Goal: Obtain resource: Obtain resource

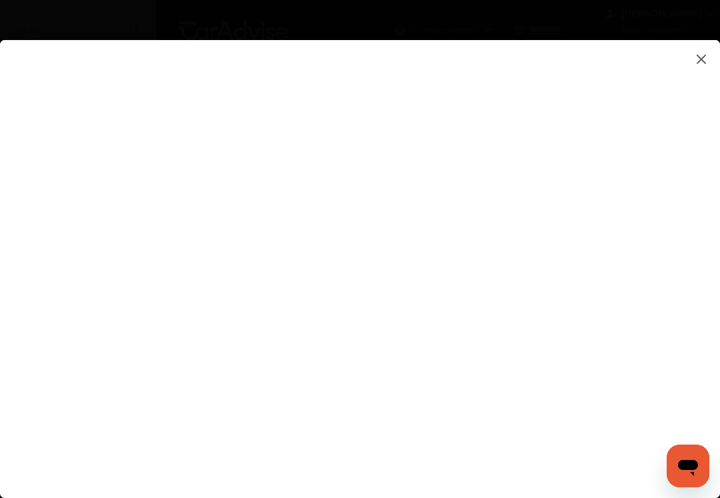
click at [472, 252] on flutter-view at bounding box center [360, 255] width 720 height 431
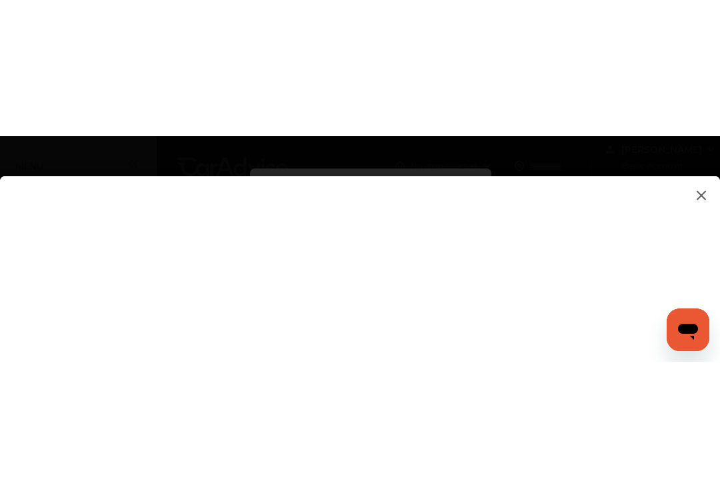
scroll to position [5, 0]
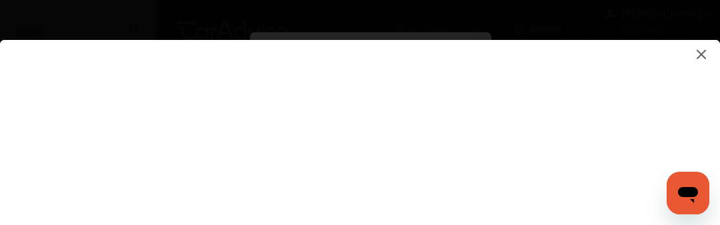
type input "**********"
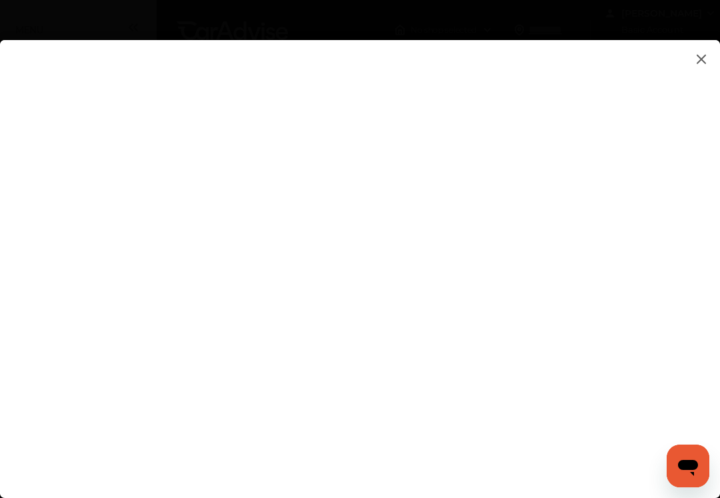
scroll to position [0, 0]
click at [658, 191] on flutter-view at bounding box center [360, 255] width 720 height 431
click at [668, 92] on flutter-view at bounding box center [360, 255] width 720 height 431
click at [657, 244] on flutter-view at bounding box center [360, 255] width 720 height 431
click at [662, 211] on flutter-view at bounding box center [360, 255] width 720 height 431
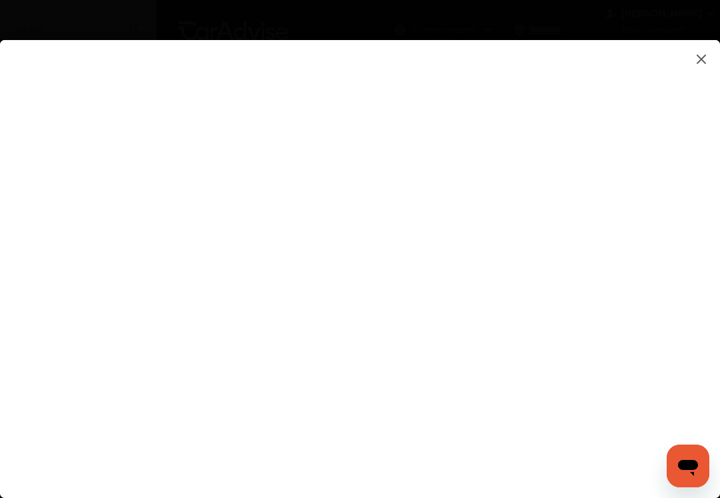
click at [662, 210] on flutter-view at bounding box center [360, 255] width 720 height 431
click at [662, 195] on flutter-view at bounding box center [360, 255] width 720 height 431
click at [623, 265] on flutter-view at bounding box center [360, 255] width 720 height 431
click at [632, 212] on flutter-view at bounding box center [360, 255] width 720 height 431
click at [524, 386] on flutter-view at bounding box center [360, 255] width 720 height 431
